Goal: Submit feedback/report problem: Submit feedback/report problem

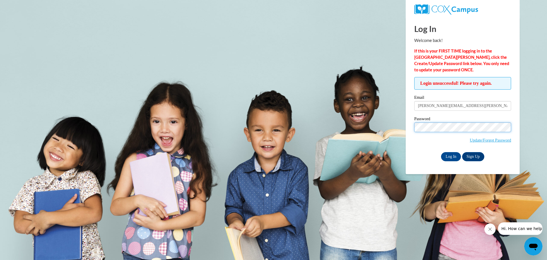
click at [441, 152] on input "Log In" at bounding box center [451, 156] width 20 height 9
click at [478, 138] on link "Update/Forgot Password" at bounding box center [490, 140] width 41 height 5
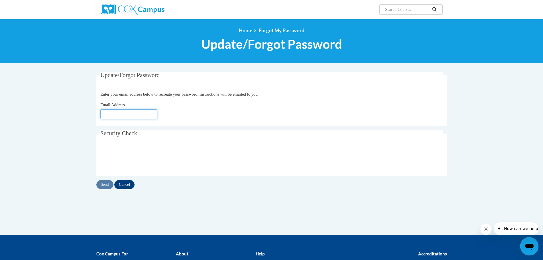
click at [123, 112] on input "Email Address" at bounding box center [128, 114] width 57 height 10
type input "[PERSON_NAME][EMAIL_ADDRESS][DOMAIN_NAME]"
click at [108, 186] on input "Send" at bounding box center [104, 184] width 17 height 9
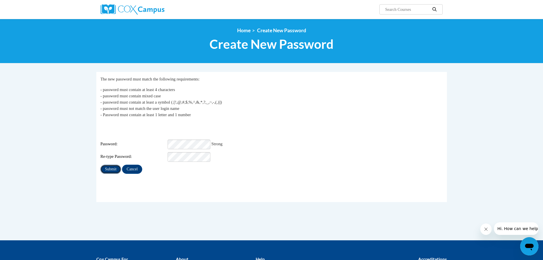
click at [108, 164] on input "Submit" at bounding box center [110, 168] width 21 height 9
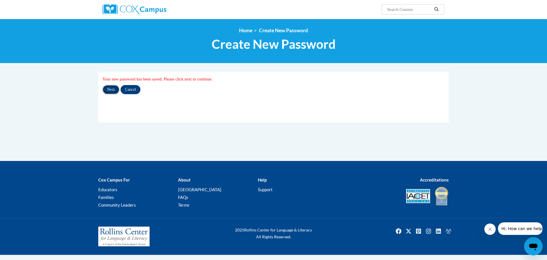
click at [105, 87] on input "Next" at bounding box center [111, 89] width 17 height 9
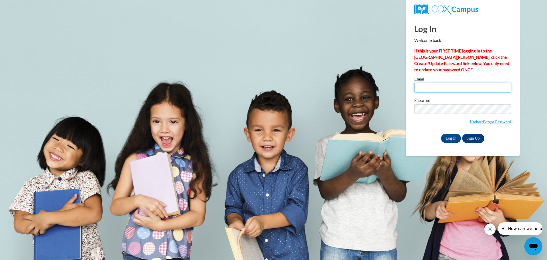
click at [436, 87] on input "Email" at bounding box center [462, 88] width 97 height 10
type input "[PERSON_NAME][EMAIL_ADDRESS][PERSON_NAME][DOMAIN_NAME]"
click at [452, 136] on input "Log In" at bounding box center [451, 138] width 20 height 9
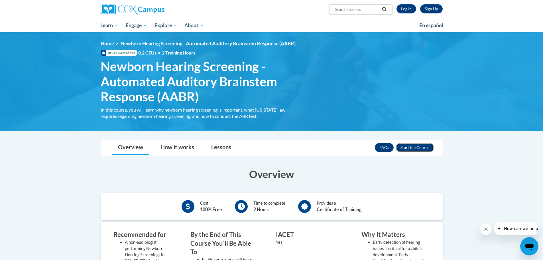
click at [411, 147] on button "Enroll" at bounding box center [415, 147] width 38 height 9
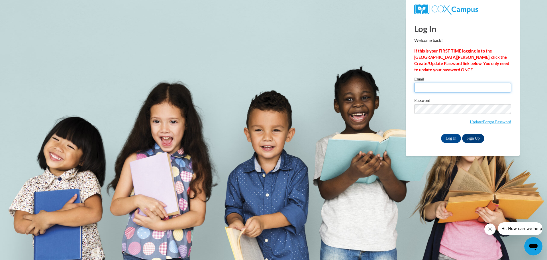
click at [441, 86] on input "Email" at bounding box center [462, 88] width 97 height 10
type input "[PERSON_NAME][EMAIL_ADDRESS][PERSON_NAME][DOMAIN_NAME]"
click at [453, 134] on input "Log In" at bounding box center [451, 138] width 20 height 9
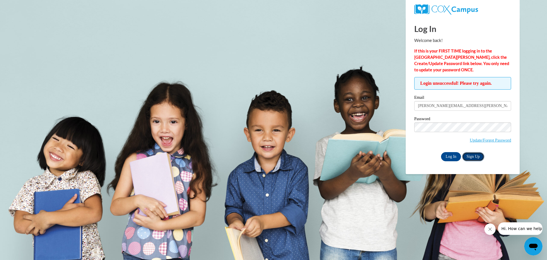
click at [472, 158] on link "Sign Up" at bounding box center [473, 156] width 22 height 9
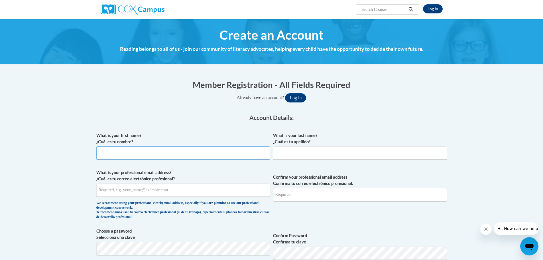
click at [217, 151] on input "What is your first name? ¿Cuál es tu nombre?" at bounding box center [183, 152] width 174 height 13
type input "[PERSON_NAME]"
type input "[PERSON_NAME][EMAIL_ADDRESS][PERSON_NAME][DOMAIN_NAME]"
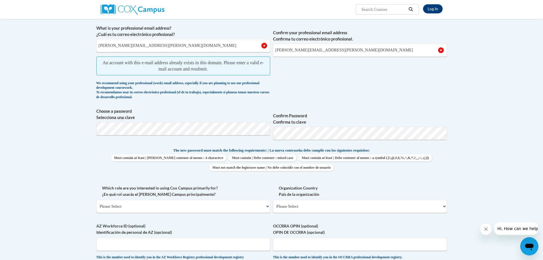
scroll to position [114, 0]
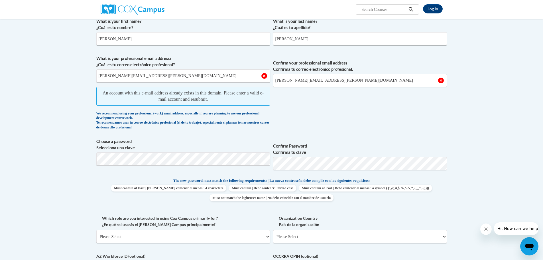
click at [513, 231] on span "Hi. How can we help?" at bounding box center [518, 228] width 43 height 5
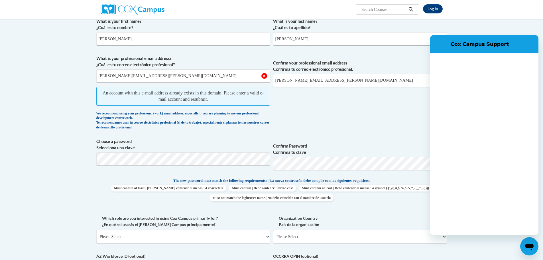
scroll to position [0, 0]
type textarea "x"
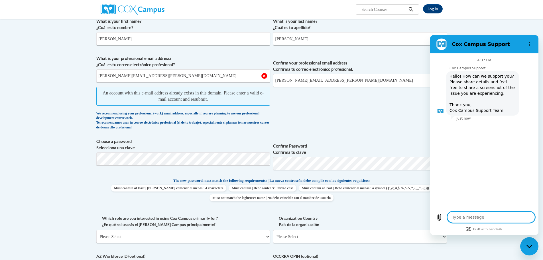
type textarea "I"
type textarea "x"
type textarea "I"
type textarea "x"
type textarea "I a"
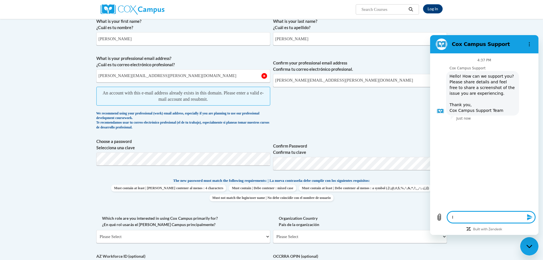
type textarea "x"
type textarea "I al"
type textarea "x"
type textarea "I alr"
type textarea "x"
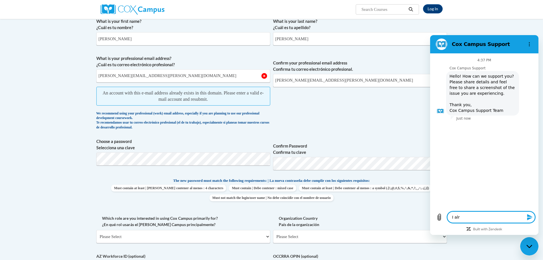
type textarea "I alre"
type textarea "x"
type textarea "I alrea"
type textarea "x"
type textarea "I alread"
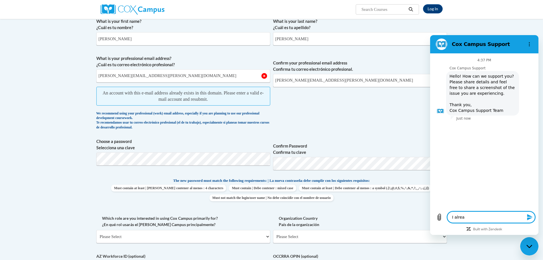
type textarea "x"
type textarea "I already"
type textarea "x"
type textarea "I already"
type textarea "x"
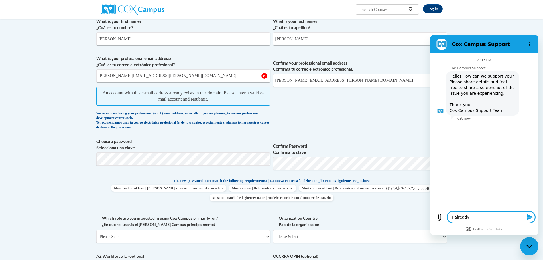
type textarea "I already h"
type textarea "x"
type textarea "I already ha"
type textarea "x"
type textarea "I already hav"
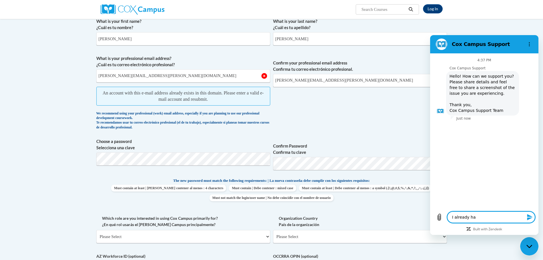
type textarea "x"
type textarea "I already have"
type textarea "x"
type textarea "I already have"
type textarea "x"
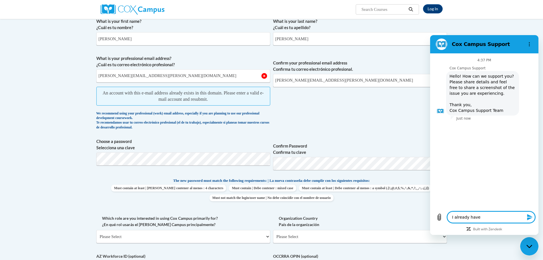
type textarea "I already have a"
type textarea "x"
type textarea "I already have a"
type textarea "x"
type textarea "I already have a l"
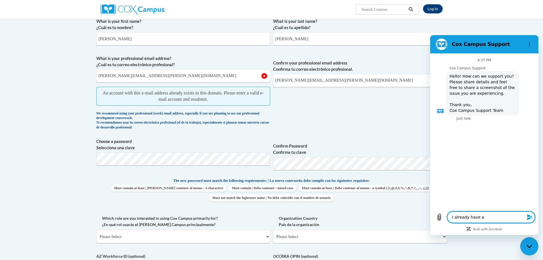
type textarea "x"
type textarea "I already have a lo"
type textarea "x"
type textarea "I already have a log"
type textarea "x"
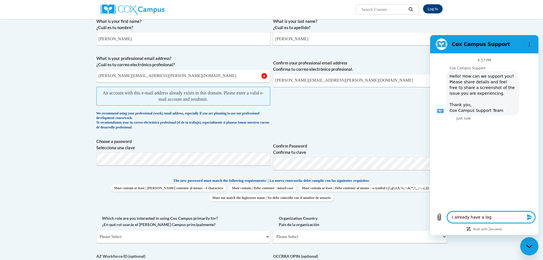
type textarea "I already have a logi"
type textarea "x"
type textarea "I already have a login"
type textarea "x"
type textarea "I already have a login,"
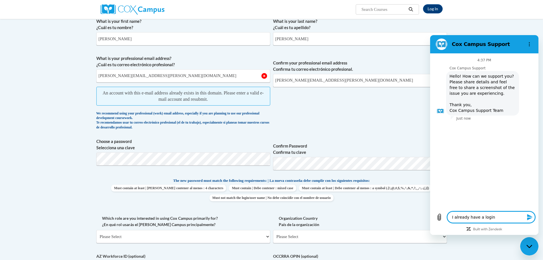
type textarea "x"
type textarea "I already have a login,"
type textarea "x"
type textarea "I already have a login, I"
type textarea "x"
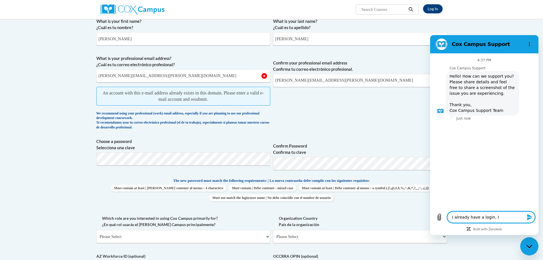
type textarea "I already have a login, I"
type textarea "x"
type textarea "I already have a login, I t"
type textarea "x"
type textarea "I already have a login, I tr"
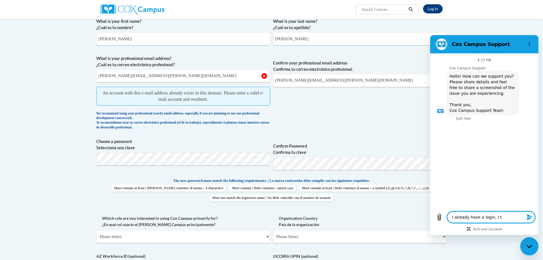
type textarea "x"
type textarea "I already have a login, I tri"
type textarea "x"
type textarea "I already have a login, I trie"
type textarea "x"
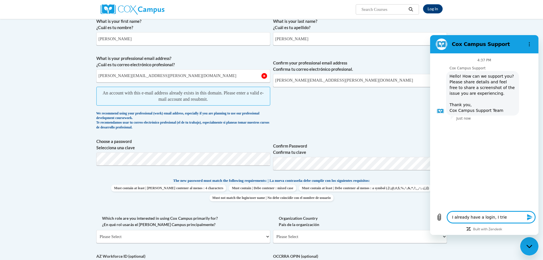
type textarea "I already have a login, I tried"
type textarea "x"
type textarea "I already have a login, I tried"
type textarea "x"
type textarea "I already have a login, I tried t"
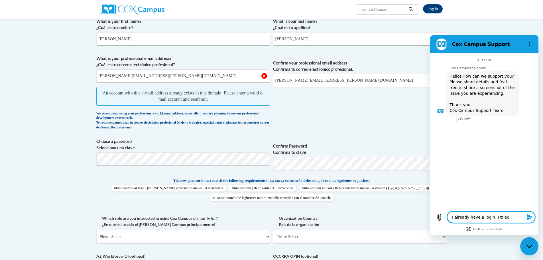
type textarea "x"
type textarea "I already have a login, I tried to"
type textarea "x"
type textarea "I already have a login, I tried to"
type textarea "x"
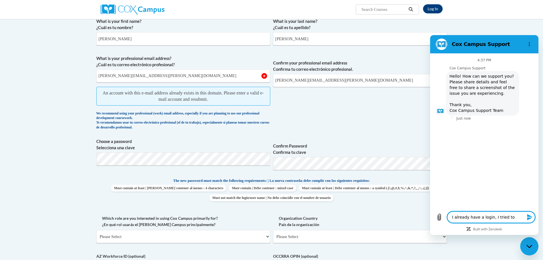
type textarea "I already have a login, I tried to r"
type textarea "x"
type textarea "I already have a login, I tried to re"
type textarea "x"
type textarea "I already have a login, I tried to res"
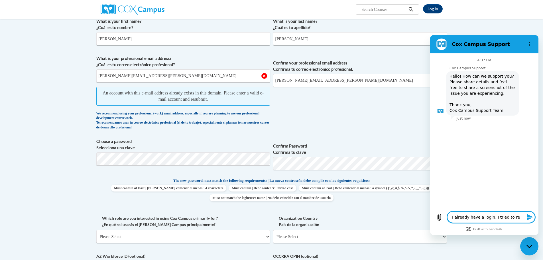
type textarea "x"
type textarea "I already have a login, I tried to rese"
type textarea "x"
type textarea "I already have a login, I tried to reset"
type textarea "x"
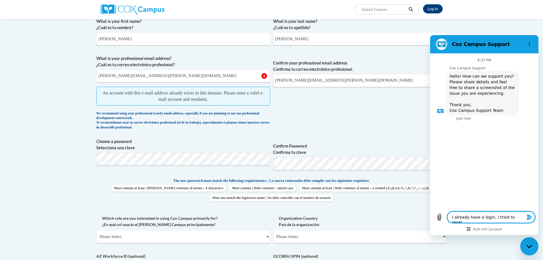
type textarea "I already have a login, I tried to reset"
type textarea "x"
type textarea "I already have a login, I tried to reset m"
type textarea "x"
type textarea "I already have a login, I tried to reset my"
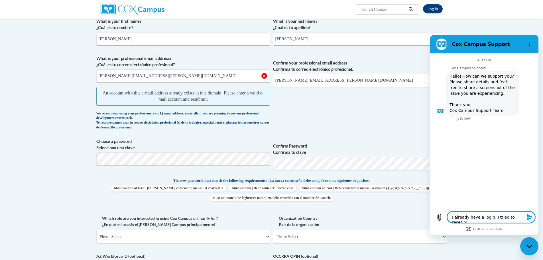
type textarea "x"
type textarea "I already have a login, I tried to reset my"
type textarea "x"
type textarea "I already have a login, I tried to reset my p"
type textarea "x"
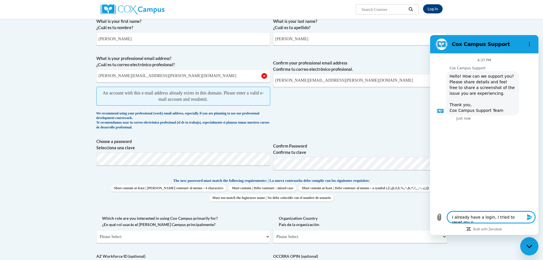
type textarea "I already have a login, I tried to reset my pa"
type textarea "x"
type textarea "I already have a login, I tried to reset my pas"
type textarea "x"
type textarea "I already have a login, I tried to reset my pass"
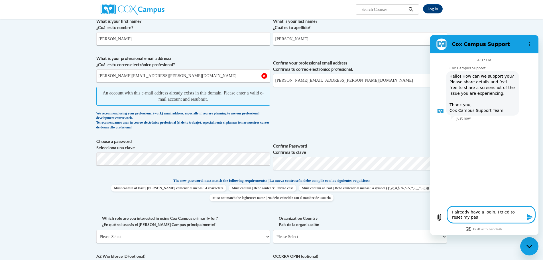
type textarea "x"
type textarea "I already have a login, I tried to reset my passw"
type textarea "x"
type textarea "I already have a login, I tried to reset my passwo"
type textarea "x"
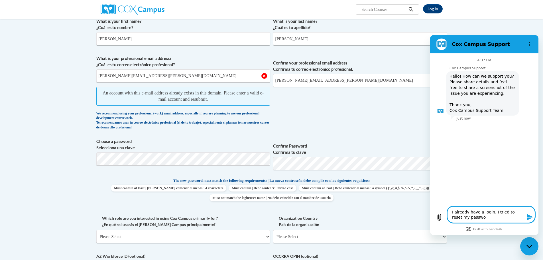
type textarea "I already have a login, I tried to reset my passwor"
type textarea "x"
type textarea "I already have a login, I tried to reset my password"
type textarea "x"
type textarea "I already have a login, I tried to reset my password"
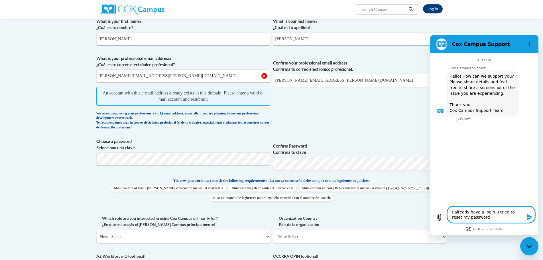
type textarea "x"
type textarea "I already have a login, I tried to reset my password a"
type textarea "x"
type textarea "I already have a login, I tried to reset my password an"
type textarea "x"
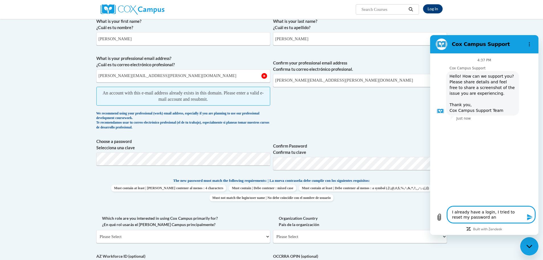
type textarea "I already have a login, I tried to reset my password and"
type textarea "x"
type textarea "I already have a login, I tried to reset my password and"
type textarea "x"
type textarea "I already have a login, I tried to reset my password and I"
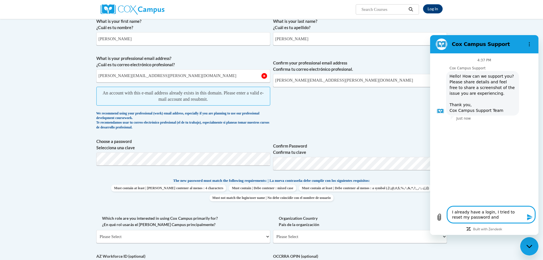
type textarea "x"
type textarea "I already have a login, I tried to reset my password and I"
type textarea "x"
type textarea "I already have a login, I tried to reset my password and I a"
type textarea "x"
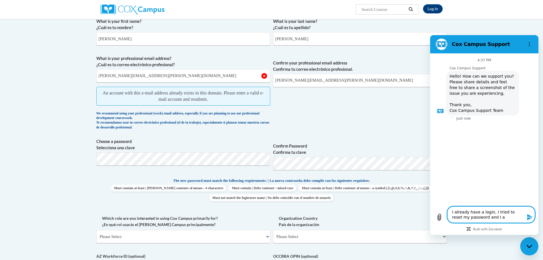
type textarea "I already have a login, I tried to reset my password and I am"
type textarea "x"
type textarea "I already have a login, I tried to reset my password and I am"
type textarea "x"
type textarea "I already have a login, I tried to reset my password and I am s"
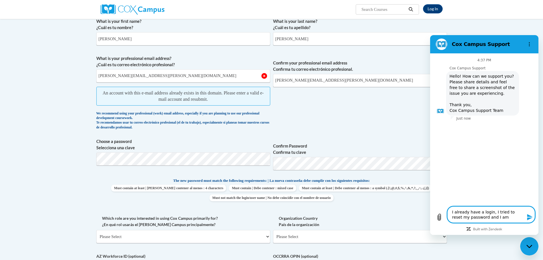
type textarea "x"
type textarea "I already have a login, I tried to reset my password and I am st"
type textarea "x"
type textarea "I already have a login, I tried to reset my password and I am sti"
type textarea "x"
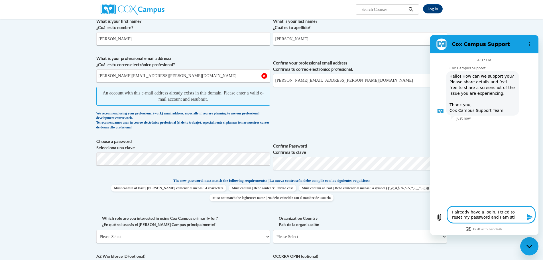
type textarea "I already have a login, I tried to reset my password and I am stil"
type textarea "x"
type textarea "I already have a login, I tried to reset my password and I am still"
type textarea "x"
type textarea "I already have a login, I tried to reset my password and I am still"
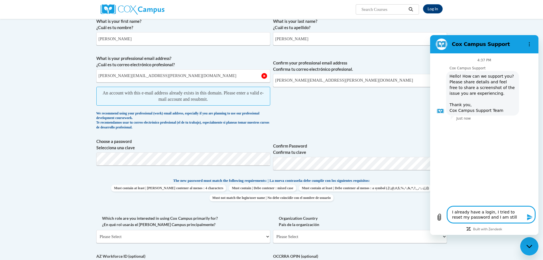
type textarea "x"
type textarea "I already have a login, I tried to reset my password and I am still u"
type textarea "x"
type textarea "I already have a login, I tried to reset my password and I am still un"
type textarea "x"
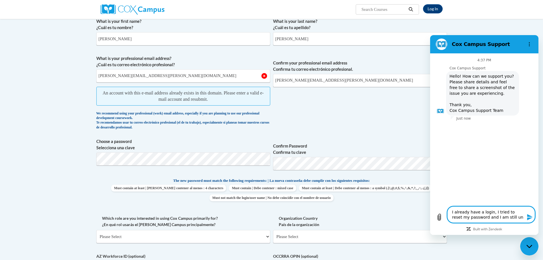
type textarea "I already have a login, I tried to reset my password and I am still una"
type textarea "x"
type textarea "I already have a login, I tried to reset my password and I am still unab"
type textarea "x"
type textarea "I already have a login, I tried to reset my password and I am still unabl"
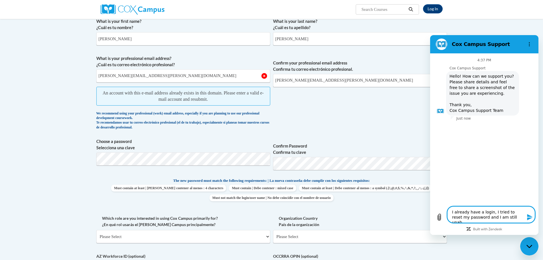
type textarea "x"
type textarea "I already have a login, I tried to reset my password and I am still unable"
type textarea "x"
type textarea "I already have a login, I tried to reset my password and I am still unable"
type textarea "x"
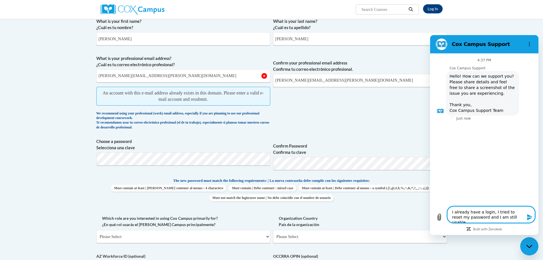
type textarea "I already have a login, I tried to reset my password and I am still unable t"
type textarea "x"
type textarea "I already have a login, I tried to reset my password and I am still unable to"
type textarea "x"
type textarea "I already have a login, I tried to reset my password and I am still unable to"
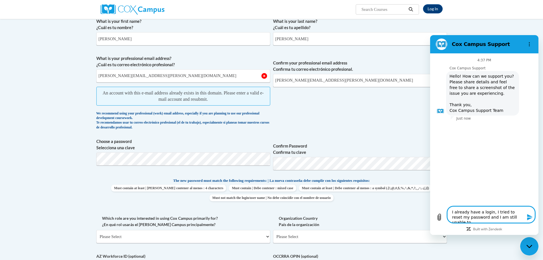
type textarea "x"
type textarea "I already have a login, I tried to reset my password and I am still unable to l"
type textarea "x"
type textarea "I already have a login, I tried to reset my password and I am still unable to lo"
type textarea "x"
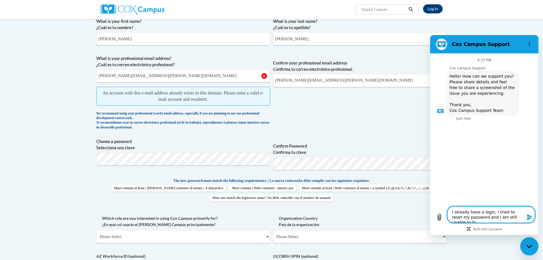
type textarea "I already have a login, I tried to reset my password and I am still unable to l…"
type textarea "x"
type textarea "I already have a login, I tried to reset my password and I am still unable to l…"
type textarea "x"
type textarea "I already have a login, I tried to reset my password and I am still unable to l…"
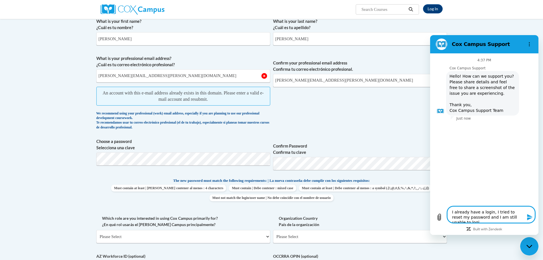
type textarea "x"
type textarea "I already have a login, I tried to reset my password and I am still unable to l…"
type textarea "x"
type textarea "I already have a login, I tried to reset my password and I am still unable to l…"
type textarea "x"
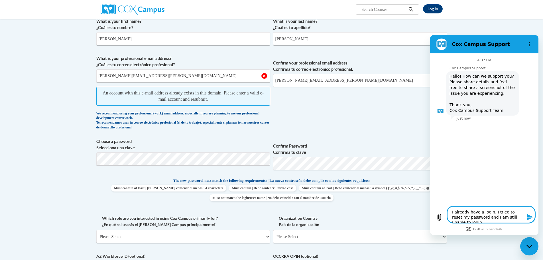
type textarea "I already have a login, I tried to reset my password and I am still unable to l…"
type textarea "x"
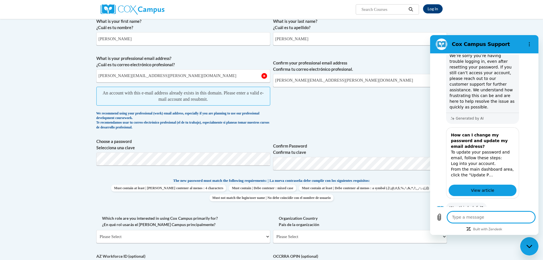
scroll to position [113, 0]
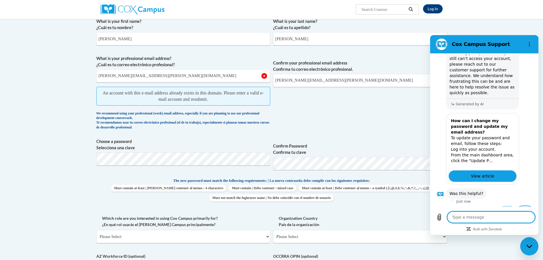
click at [520, 206] on button "No" at bounding box center [524, 211] width 15 height 11
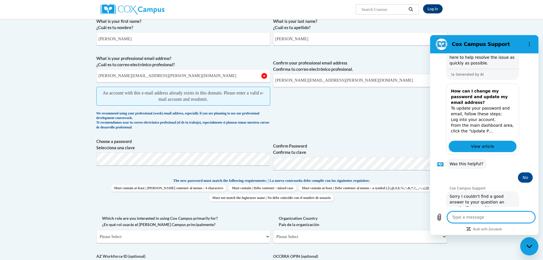
scroll to position [157, 0]
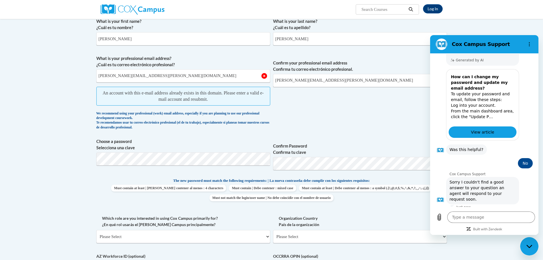
click at [509, 212] on button "Talk to a human" at bounding box center [514, 220] width 38 height 17
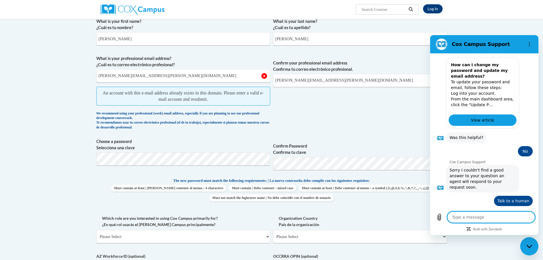
scroll to position [168, 0]
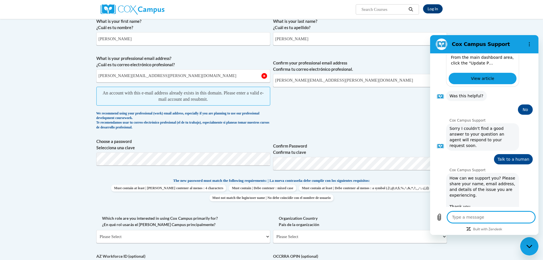
type textarea "x"
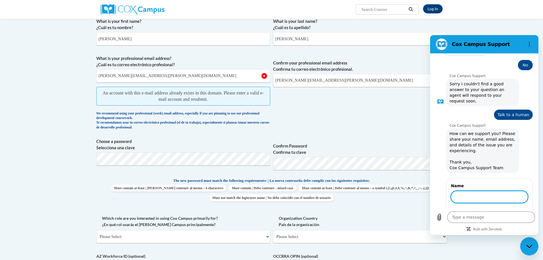
scroll to position [254, 0]
click at [499, 191] on input "Name" at bounding box center [489, 197] width 77 height 12
type input "[PERSON_NAME]"
click at [509, 207] on button "Next" at bounding box center [518, 212] width 19 height 11
type textarea "x"
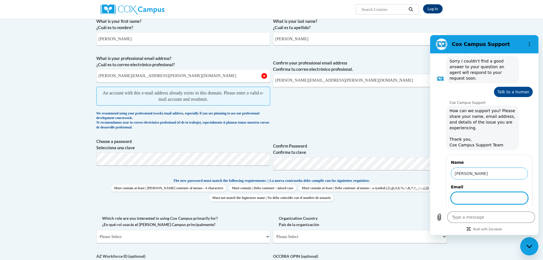
scroll to position [279, 0]
type input "[PERSON_NAME][EMAIL_ADDRESS][PERSON_NAME][DOMAIN_NAME]"
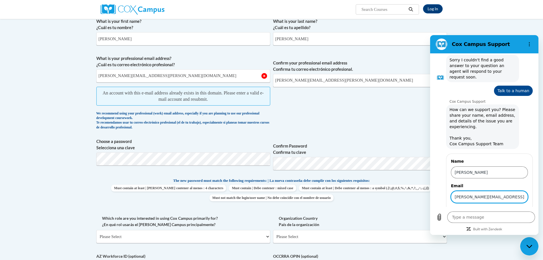
click at [518, 210] on span "Send" at bounding box center [518, 213] width 10 height 7
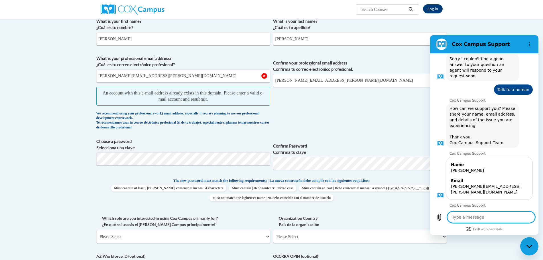
scroll to position [281, 0]
type textarea "x"
